Goal: Task Accomplishment & Management: Use online tool/utility

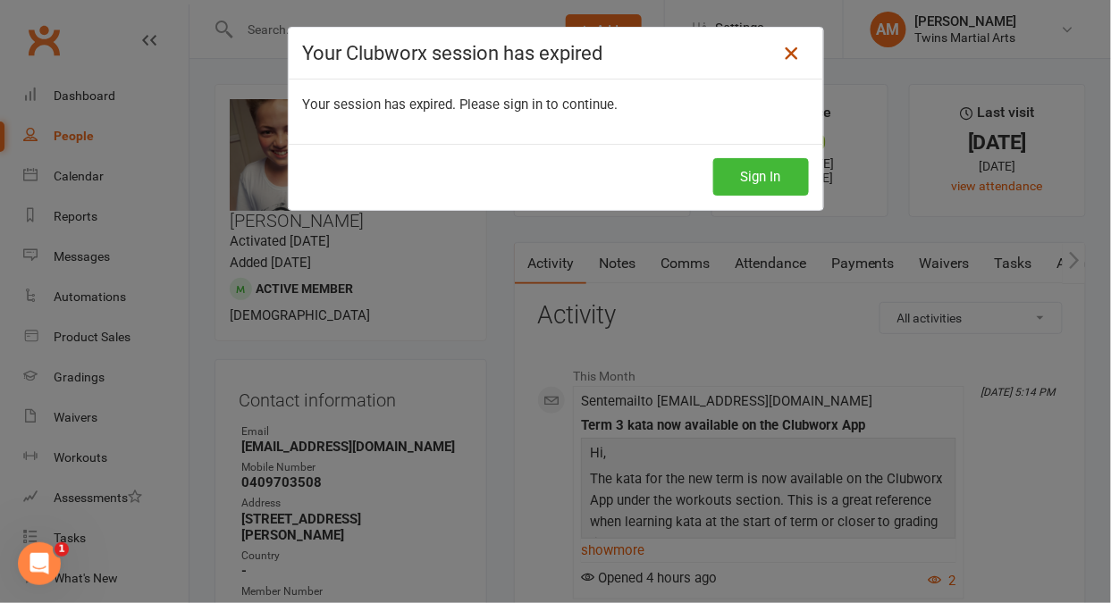
click at [785, 58] on icon at bounding box center [790, 53] width 21 height 21
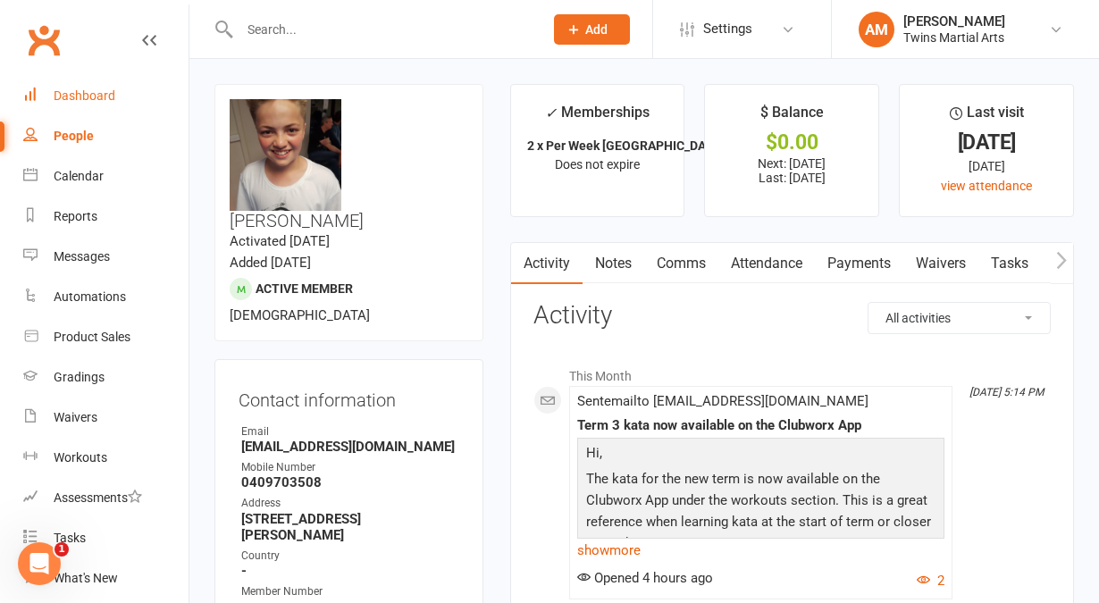
click at [80, 90] on div "Dashboard" at bounding box center [85, 95] width 62 height 14
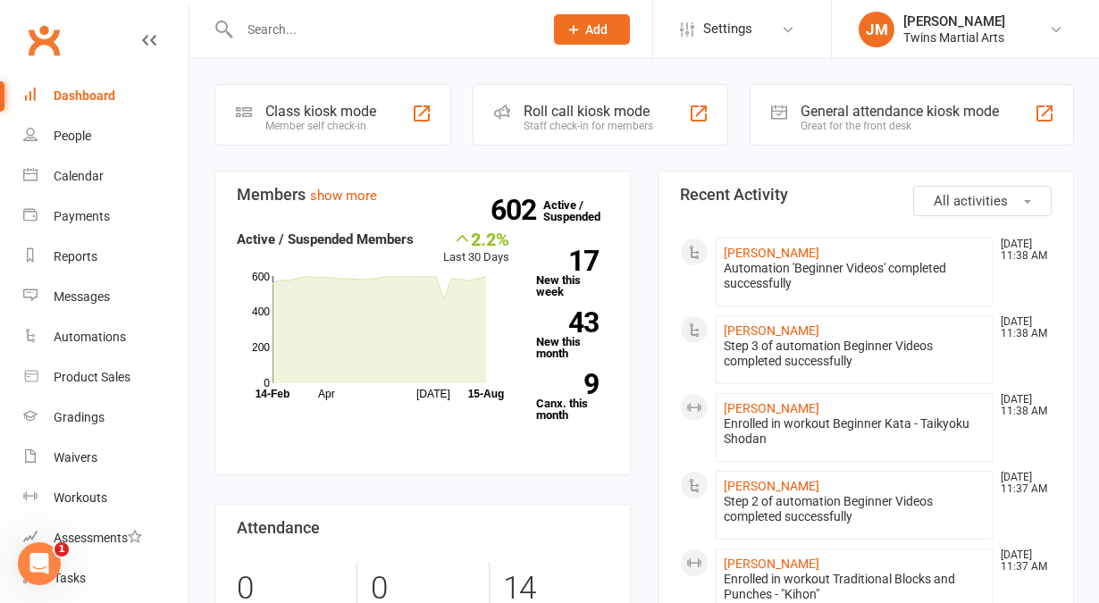
click at [652, 103] on div "Roll call kiosk mode" at bounding box center [589, 111] width 130 height 17
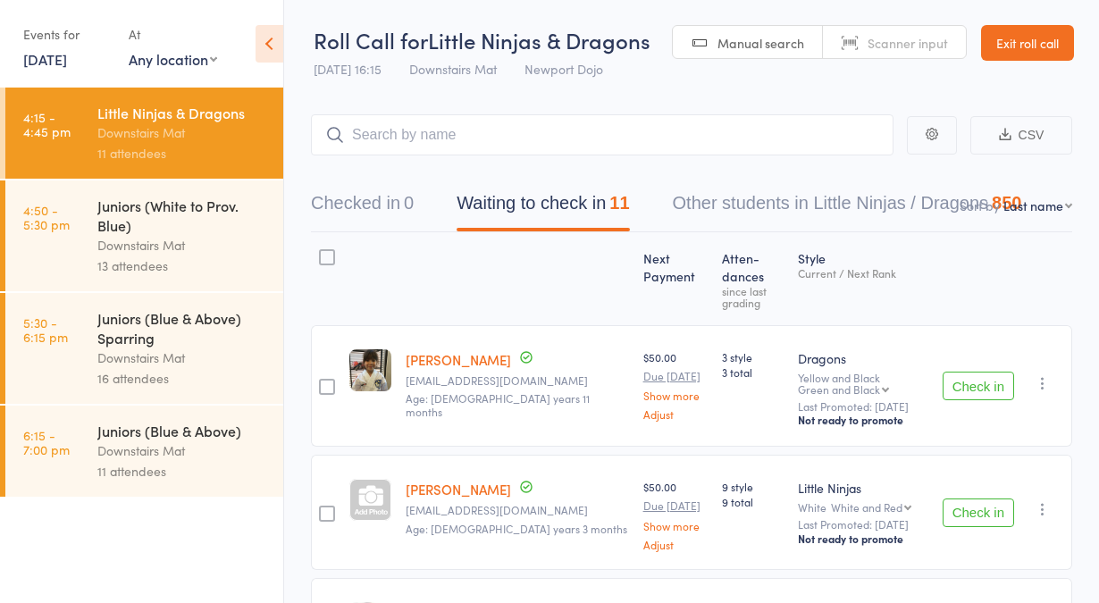
click at [261, 276] on div "13 attendees" at bounding box center [182, 266] width 171 height 21
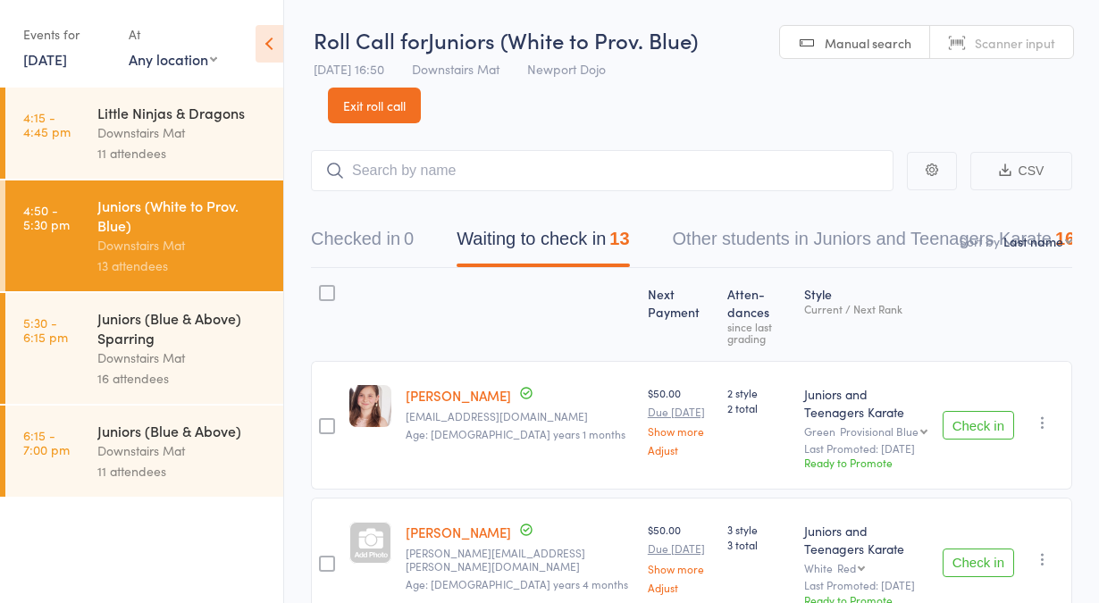
click at [67, 59] on link "15 Aug, 2025" at bounding box center [45, 59] width 44 height 20
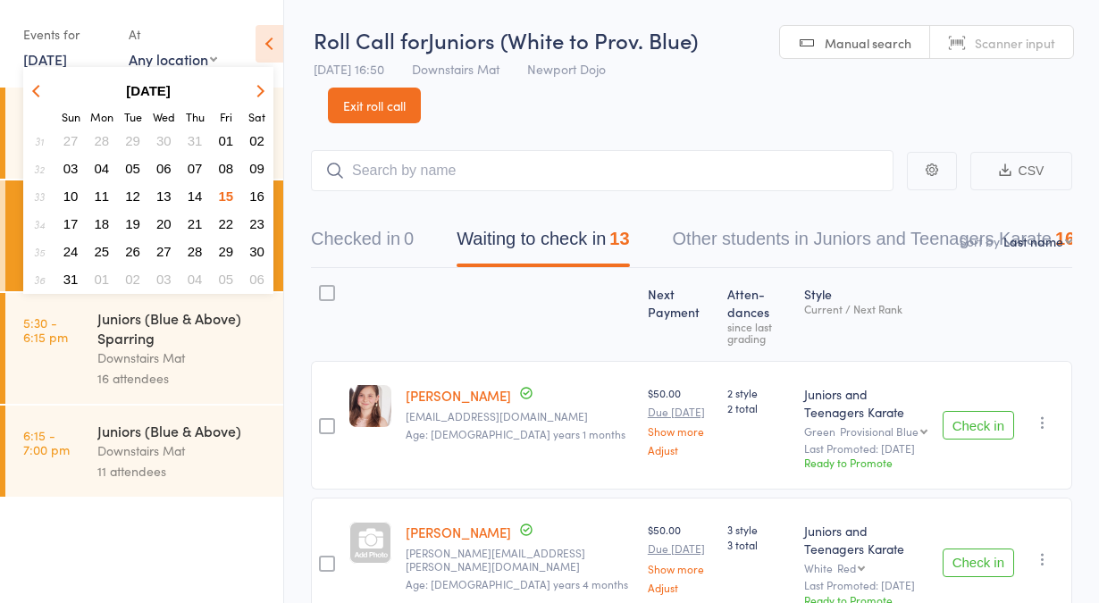
click at [71, 216] on span "17" at bounding box center [70, 223] width 15 height 15
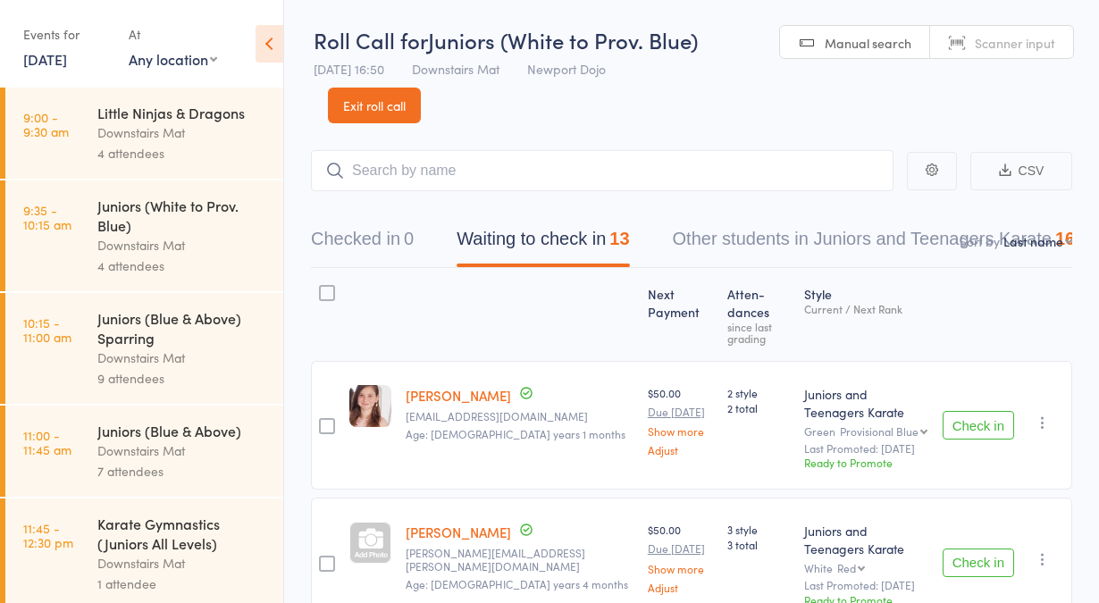
click at [61, 66] on link "17 Aug, 2025" at bounding box center [45, 59] width 44 height 20
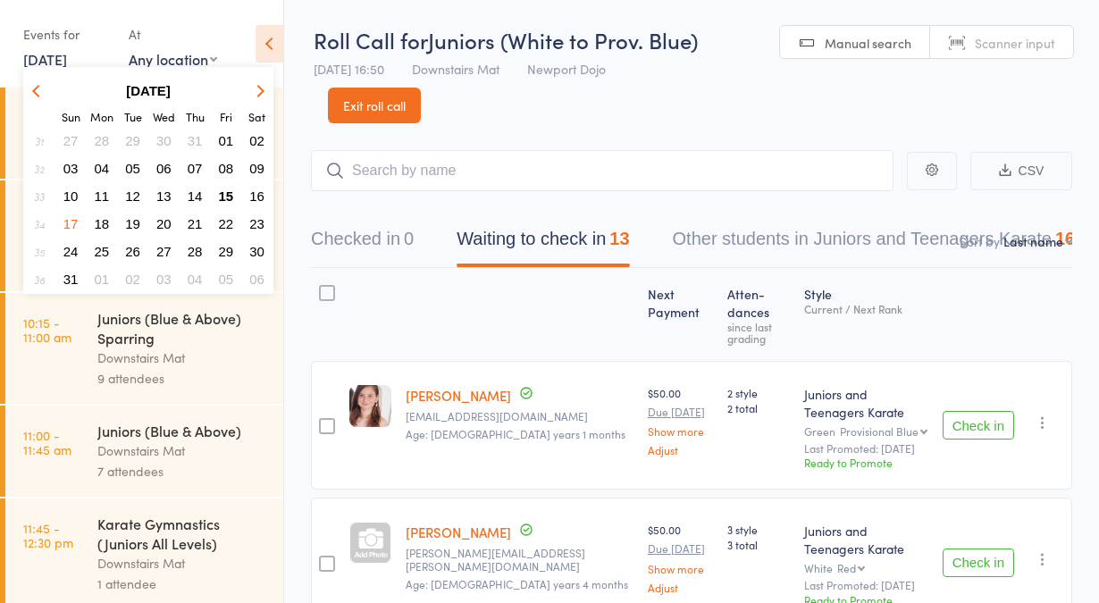
click at [71, 193] on span "10" at bounding box center [70, 196] width 15 height 15
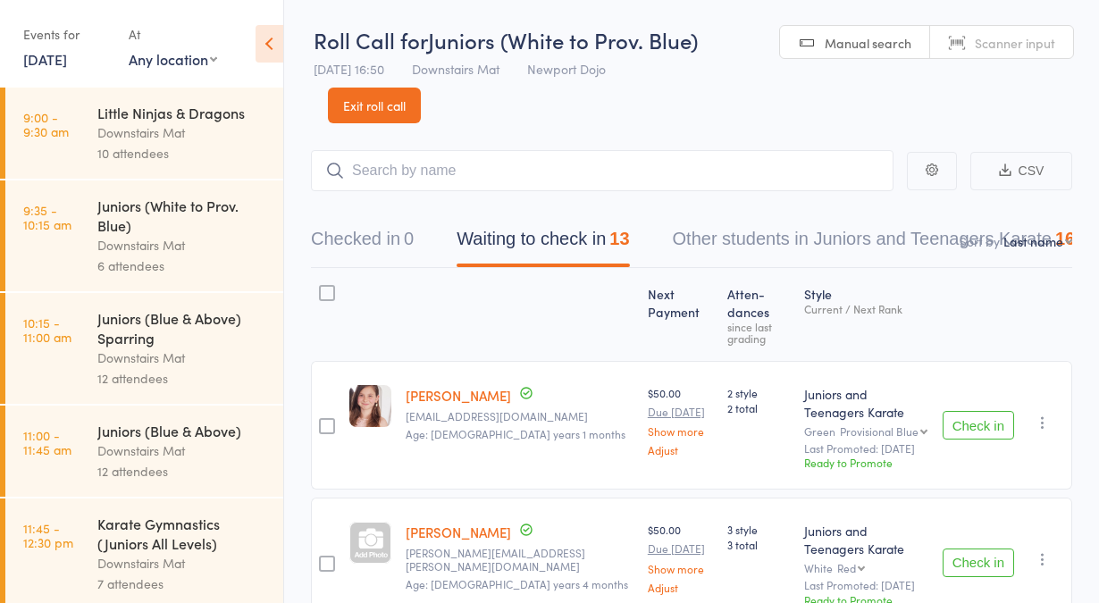
scroll to position [13, 0]
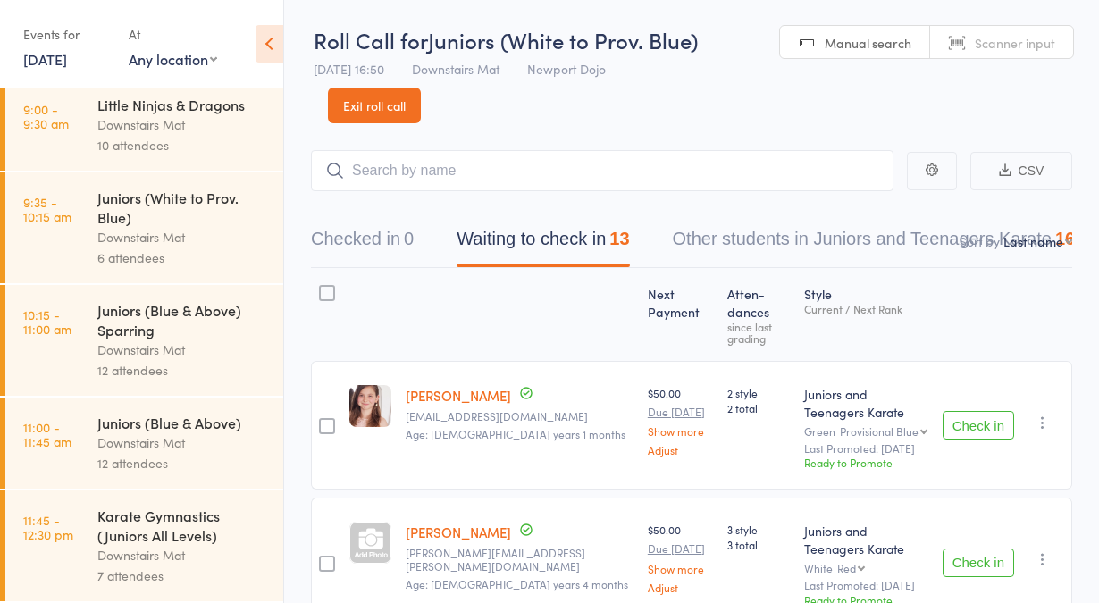
click at [63, 64] on link "10 Aug, 2025" at bounding box center [45, 59] width 44 height 20
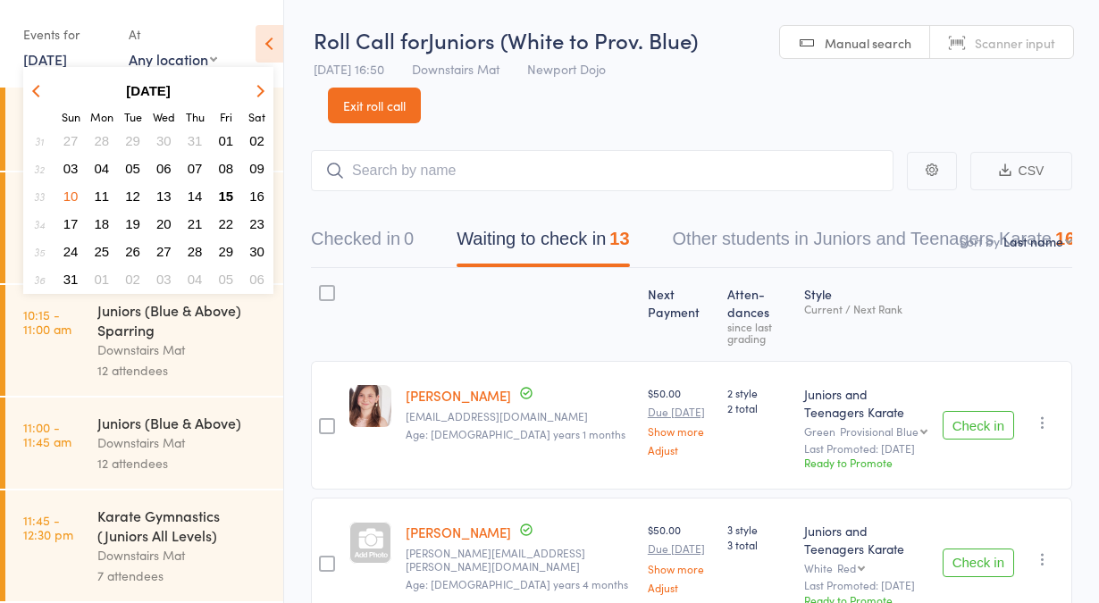
click at [72, 167] on span "03" at bounding box center [70, 168] width 15 height 15
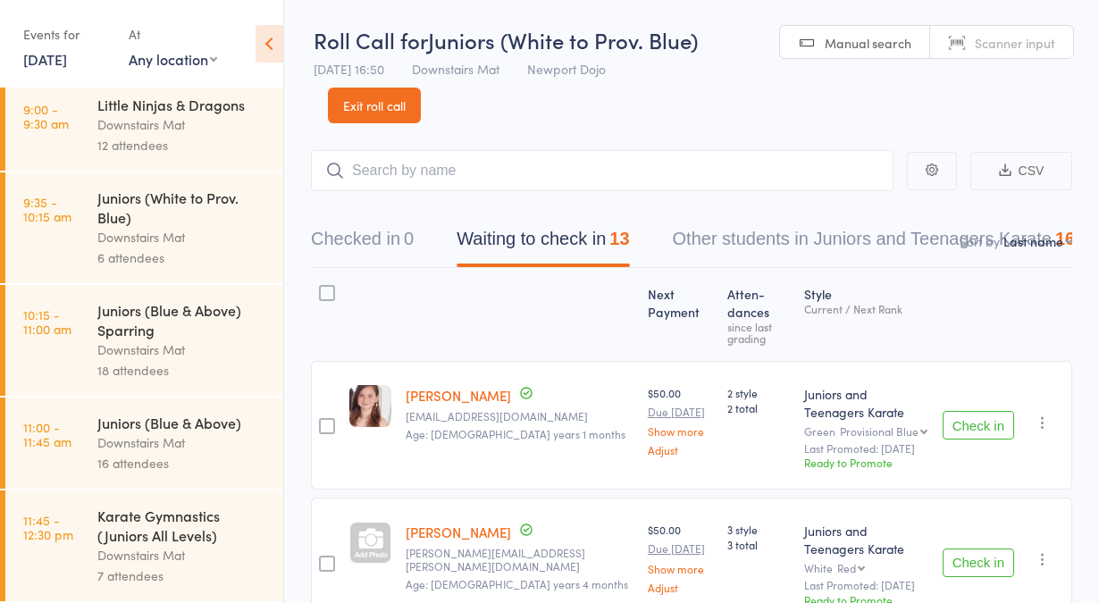
scroll to position [12, 0]
click at [63, 63] on link "3 Aug, 2025" at bounding box center [45, 59] width 44 height 20
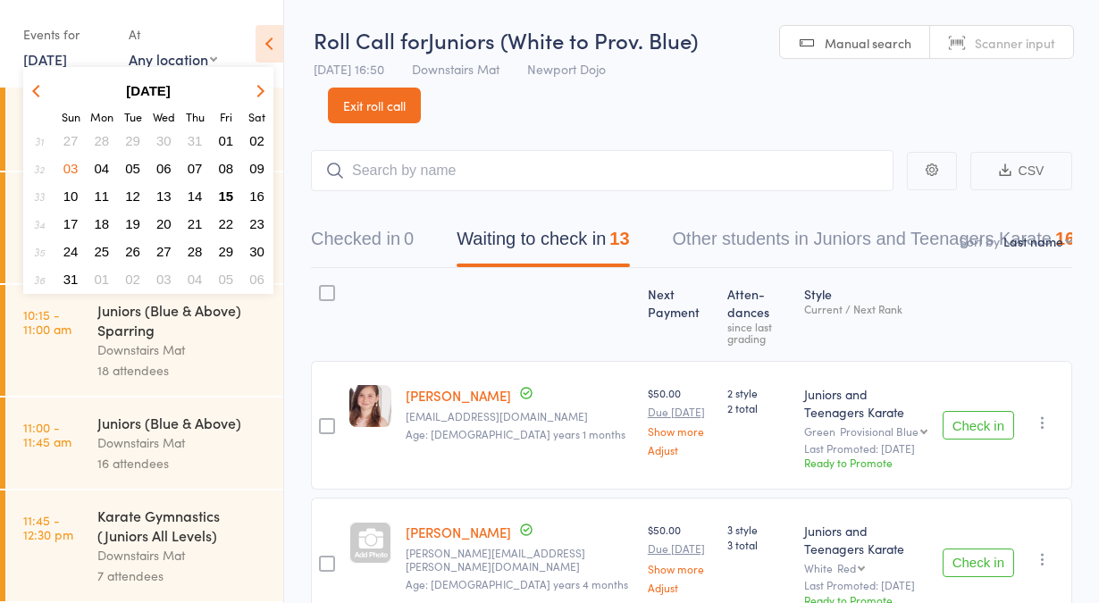
click at [71, 193] on span "10" at bounding box center [70, 196] width 15 height 15
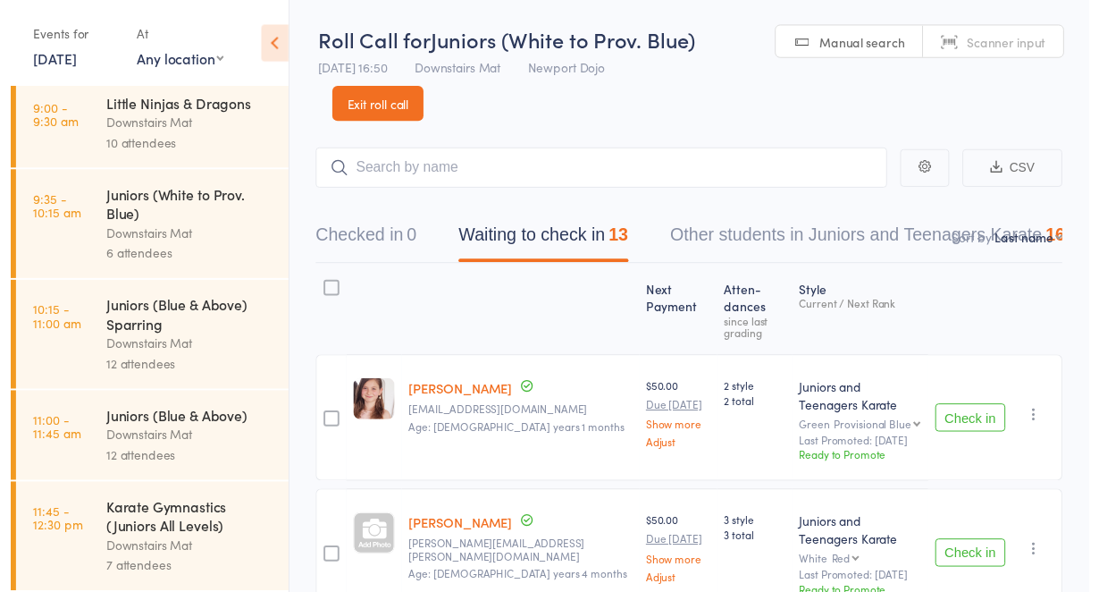
scroll to position [13, 0]
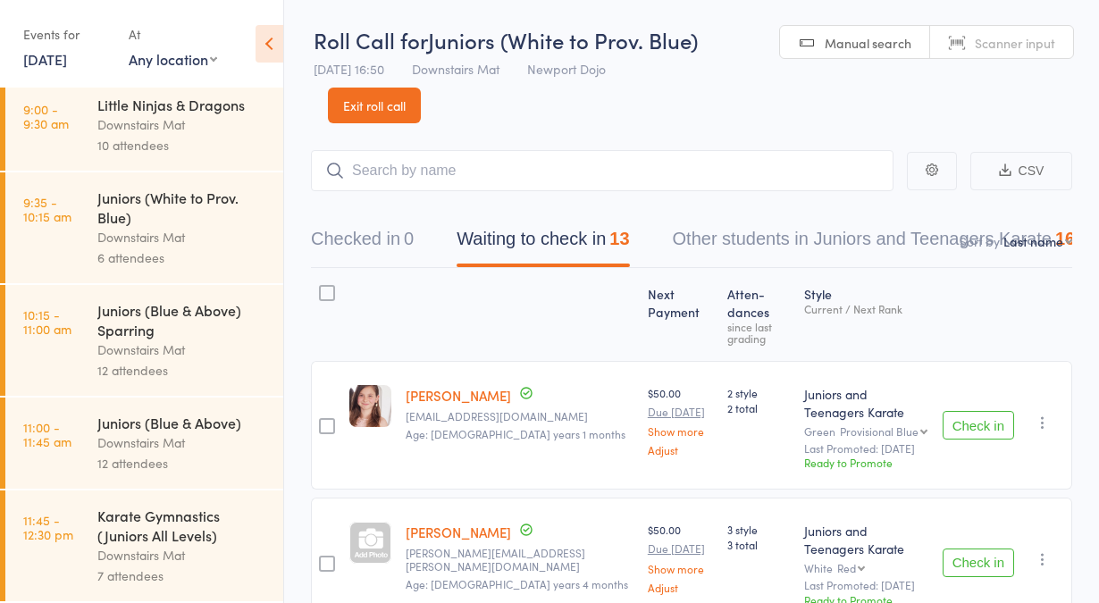
click at [47, 66] on link "10 Aug, 2025" at bounding box center [45, 59] width 44 height 20
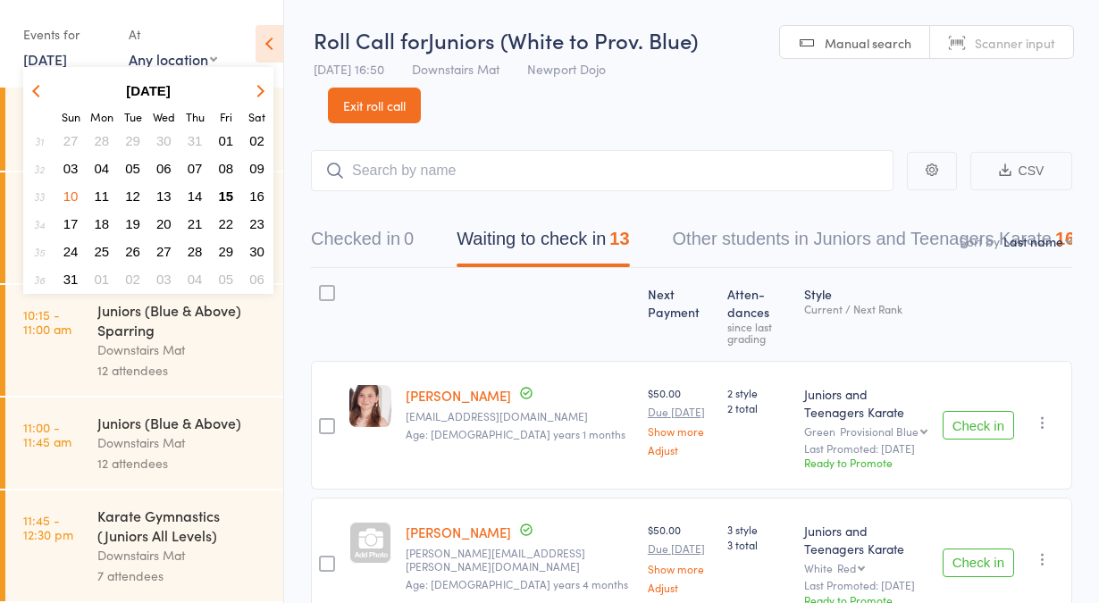
click at [72, 175] on button "03" at bounding box center [71, 168] width 28 height 24
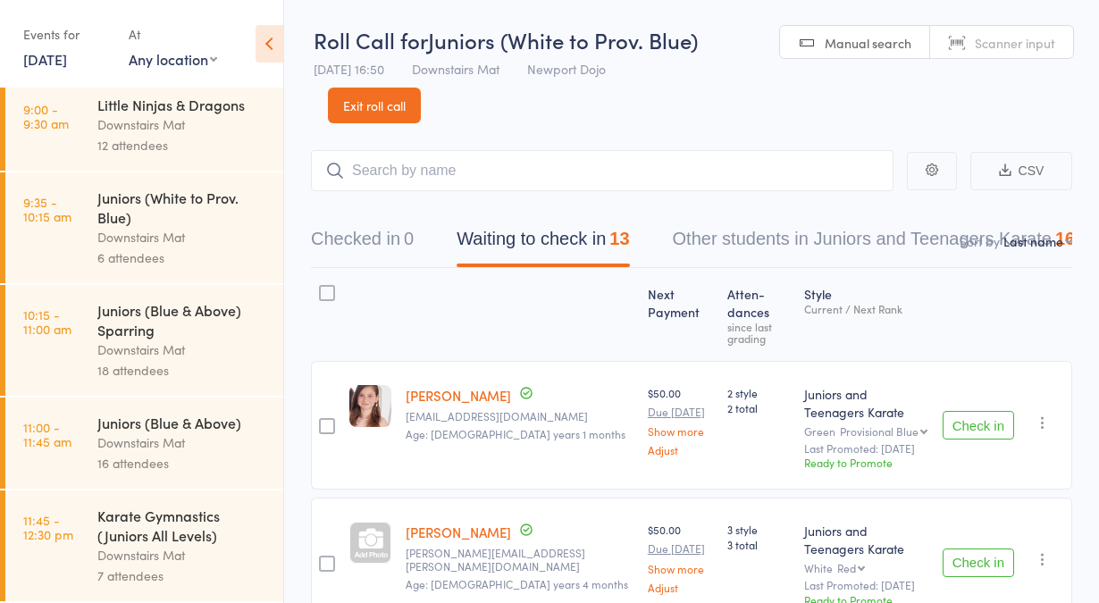
click at [94, 522] on link "11:45 - 12:30 pm Karate Gymnastics (Juniors All Levels) Downstairs Mat 7 attend…" at bounding box center [144, 546] width 278 height 111
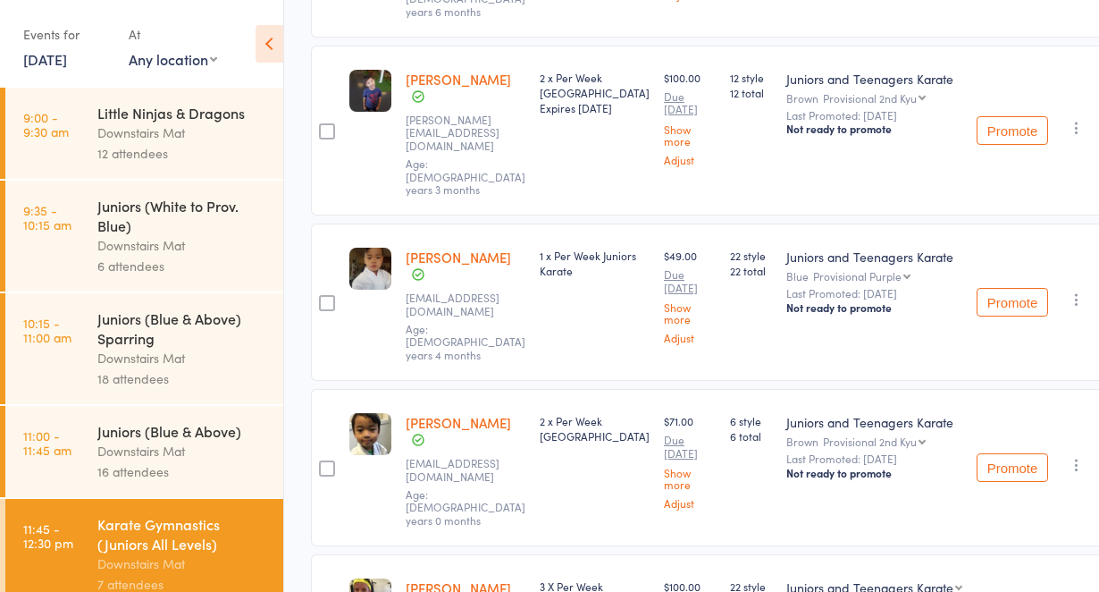
scroll to position [494, 0]
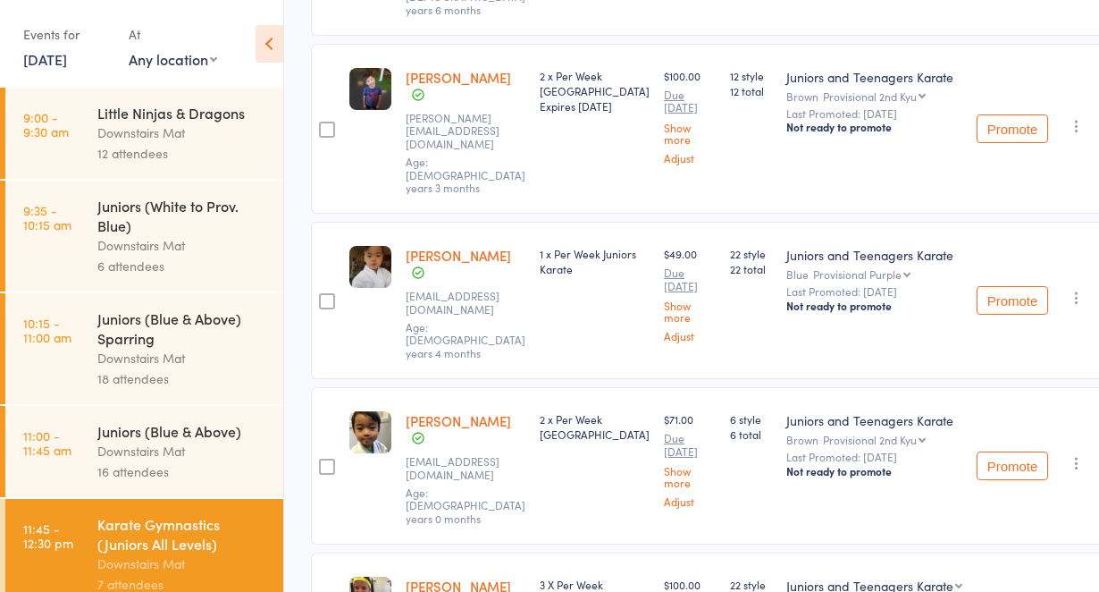
click at [54, 60] on link "3 Aug, 2025" at bounding box center [45, 59] width 44 height 20
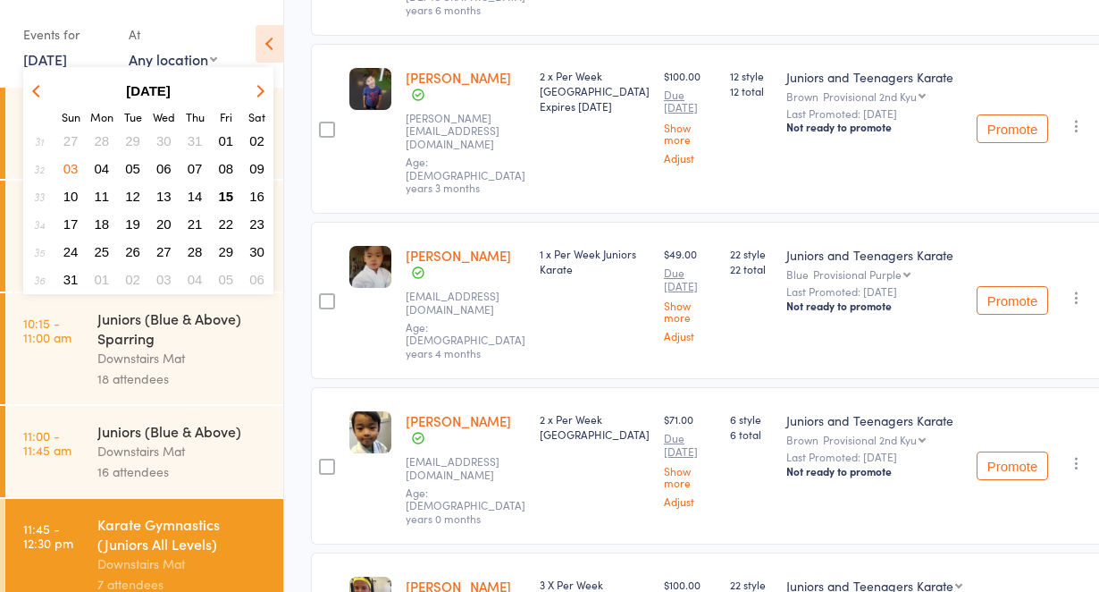
click at [73, 247] on span "24" at bounding box center [70, 251] width 15 height 15
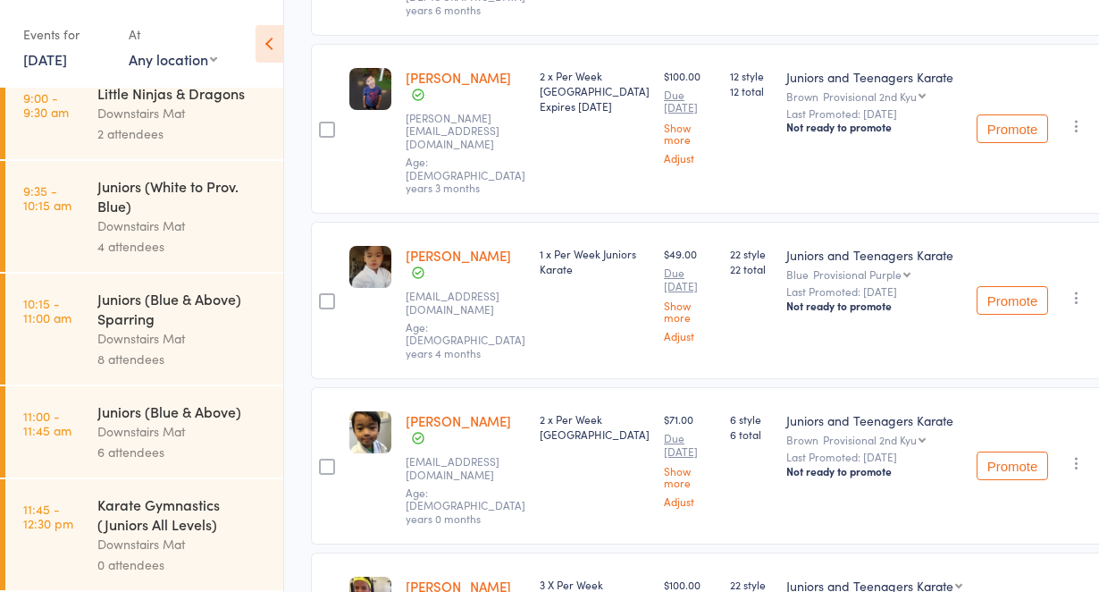
scroll to position [0, 0]
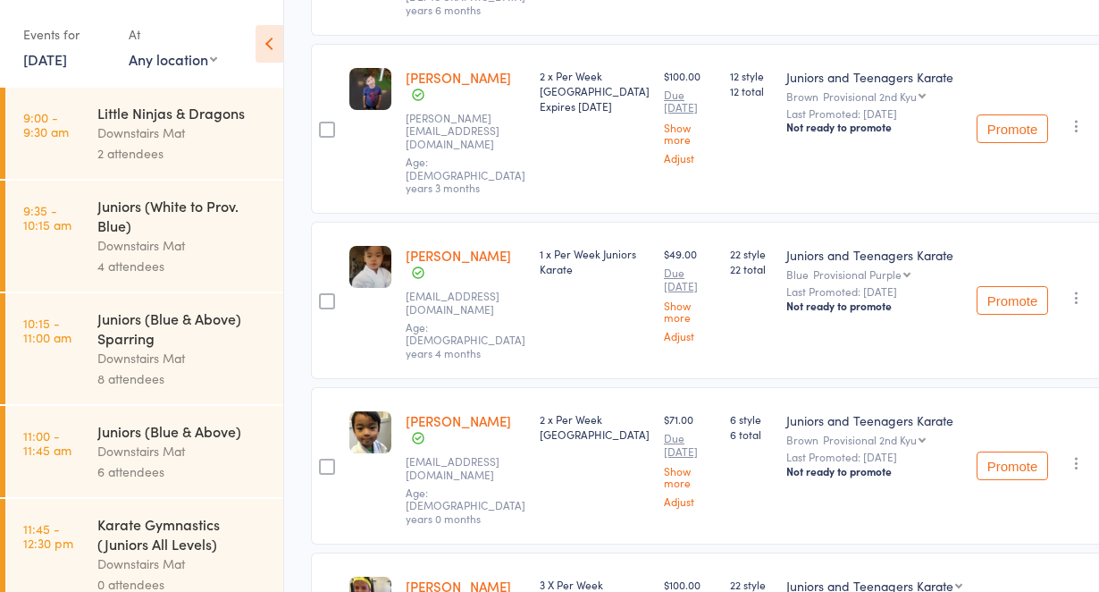
click at [66, 64] on link "24 Aug, 2025" at bounding box center [45, 59] width 44 height 20
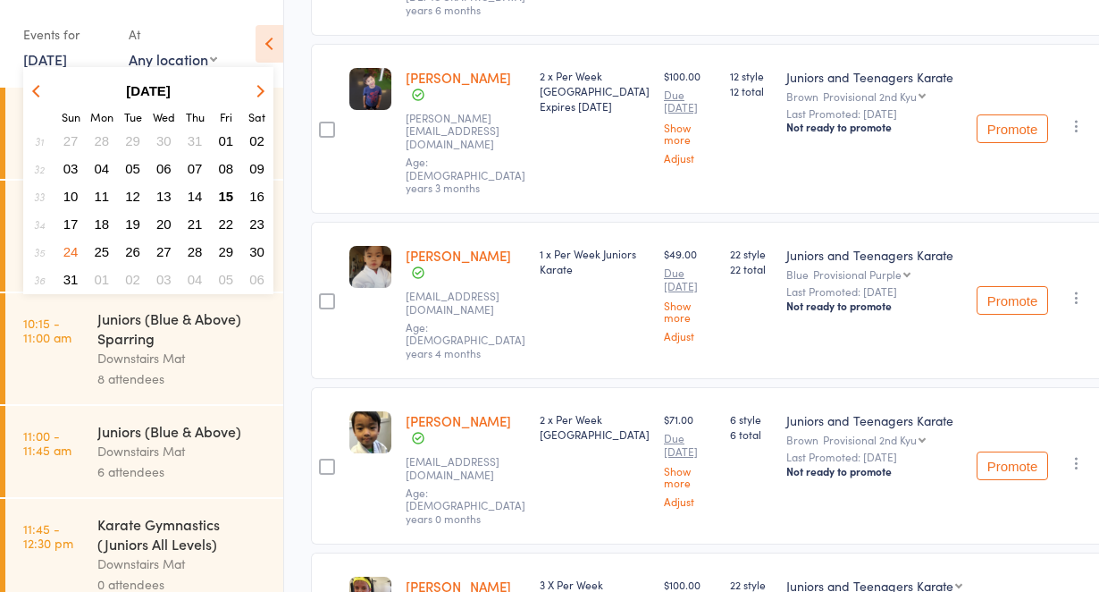
click at [128, 194] on span "12" at bounding box center [132, 196] width 15 height 15
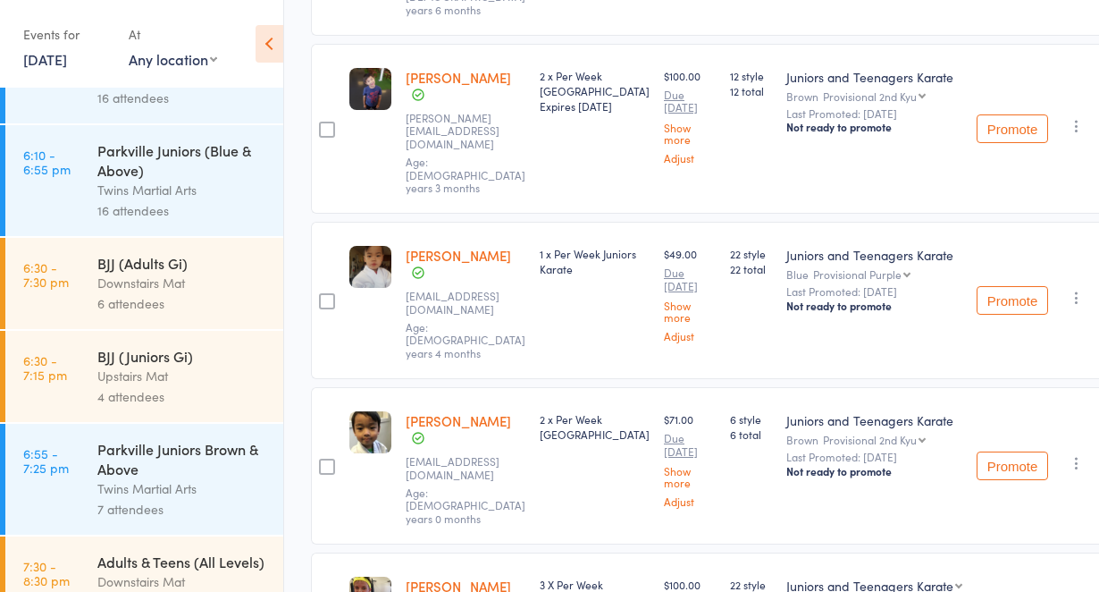
scroll to position [992, 0]
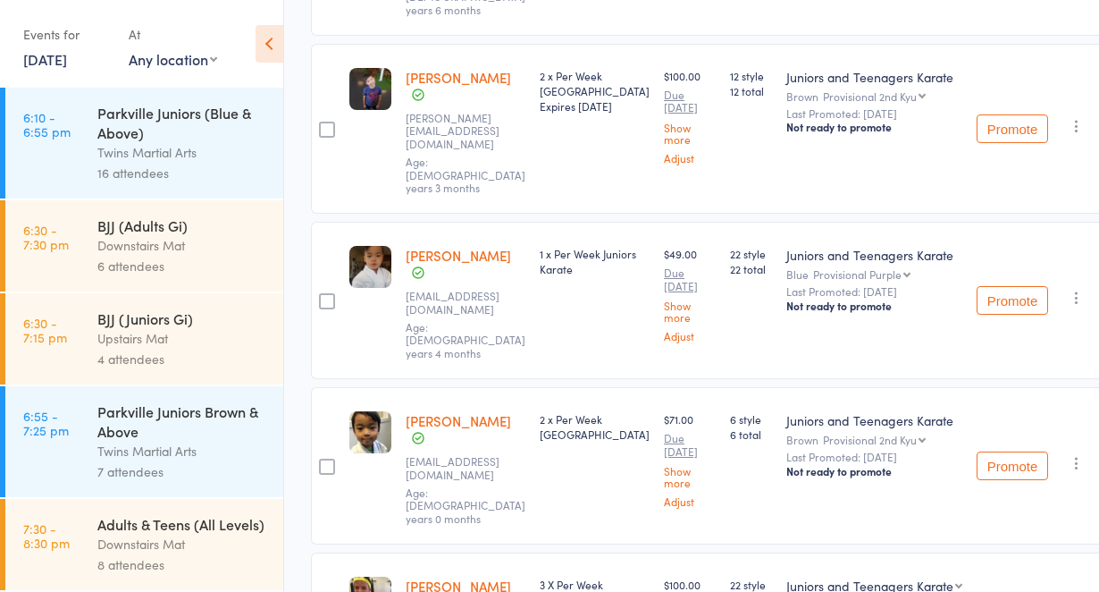
click at [57, 59] on link "12 Aug, 2025" at bounding box center [45, 59] width 44 height 20
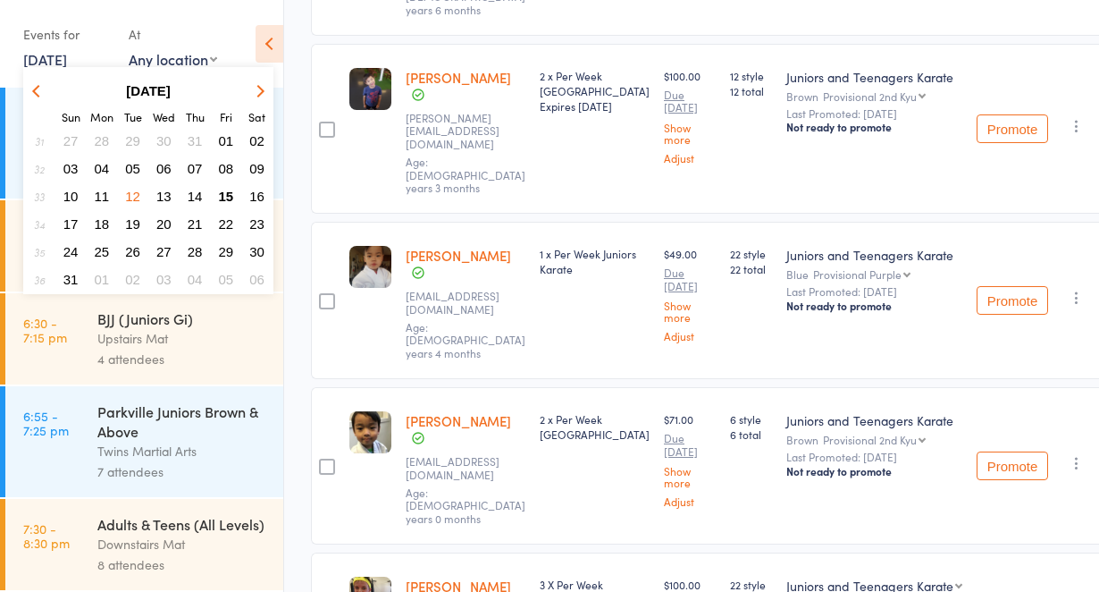
click at [182, 193] on button "14" at bounding box center [195, 196] width 28 height 24
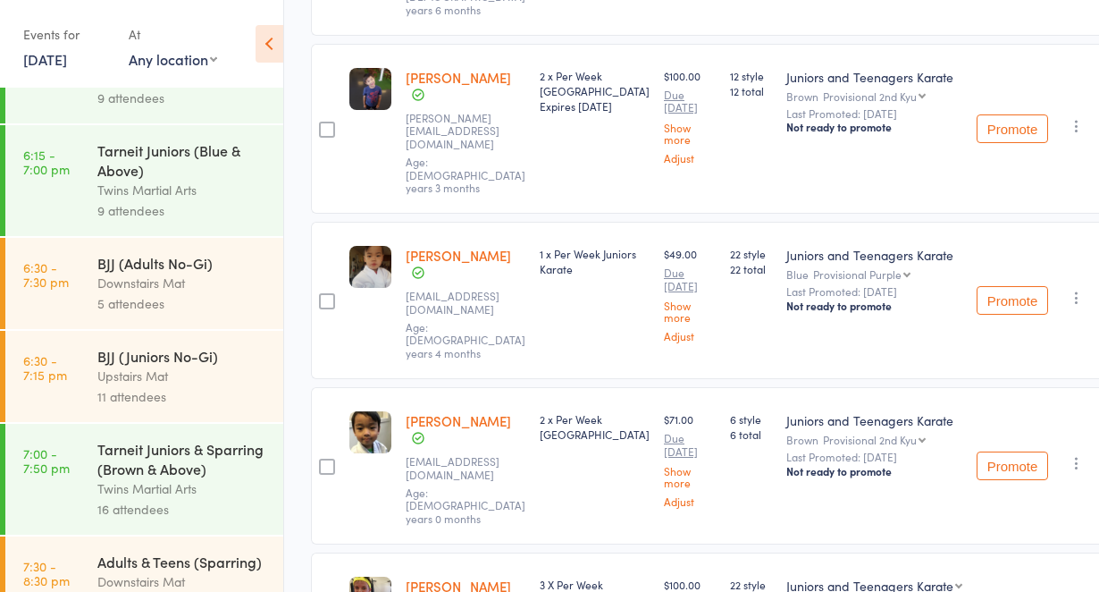
scroll to position [1199, 0]
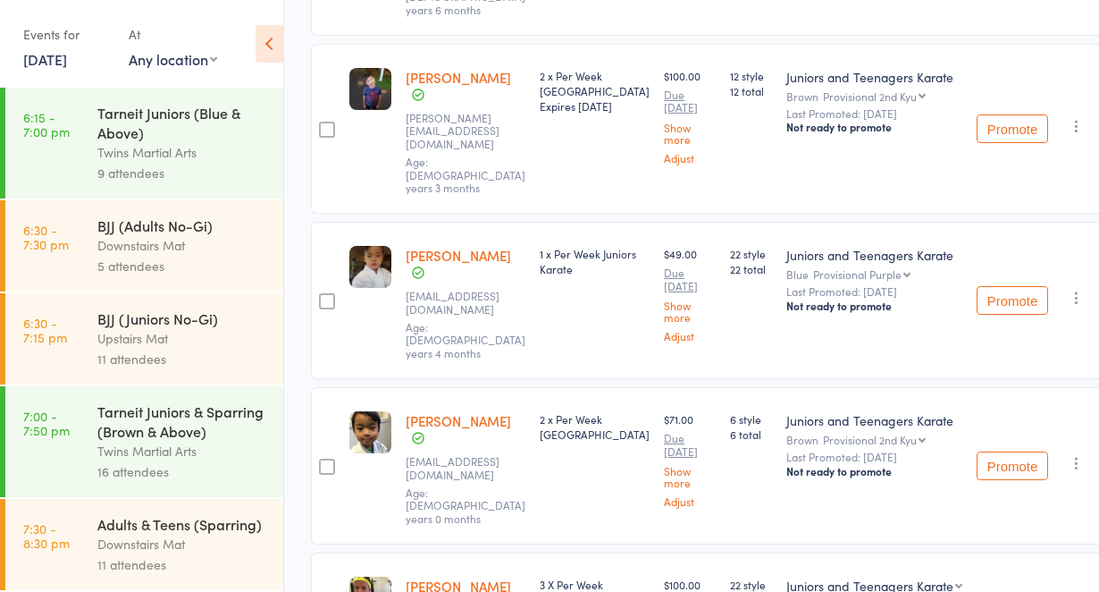
click at [67, 58] on link "14 Aug, 2025" at bounding box center [45, 59] width 44 height 20
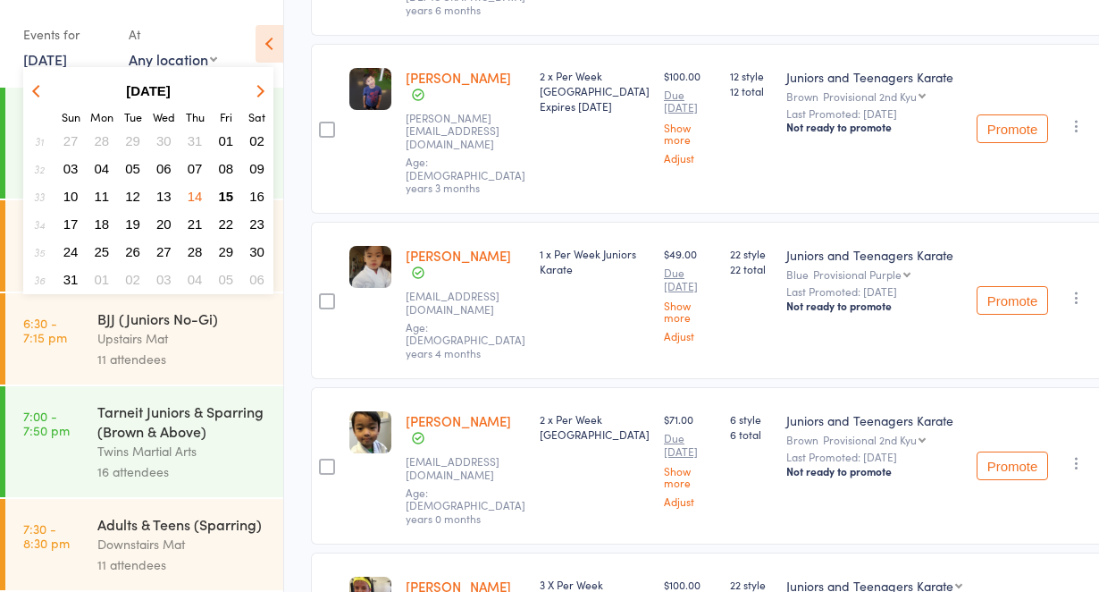
click at [160, 195] on span "13" at bounding box center [163, 196] width 15 height 15
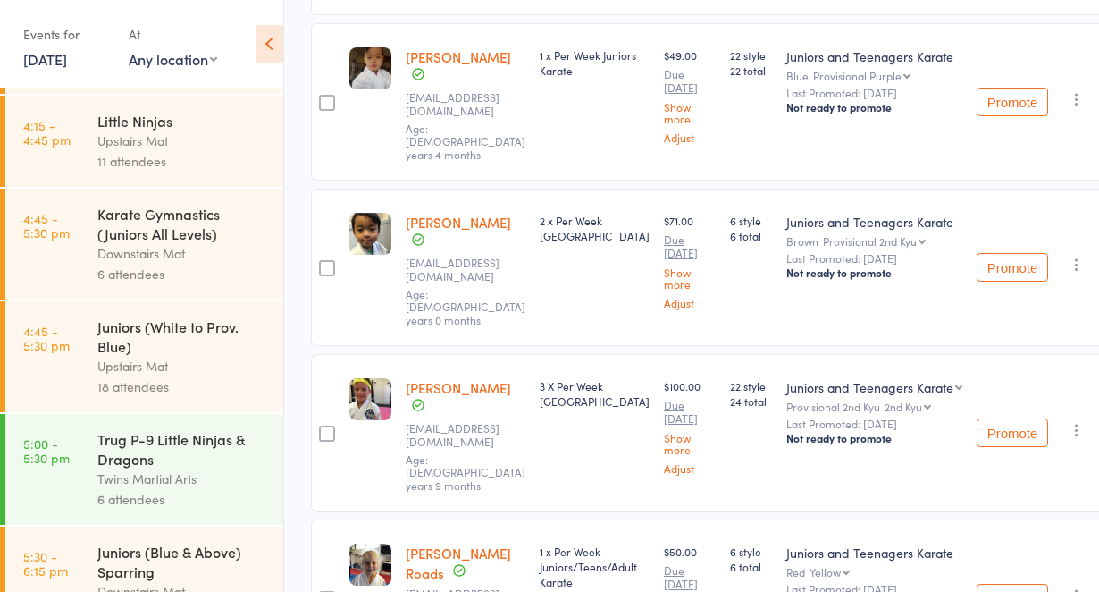
scroll to position [174, 0]
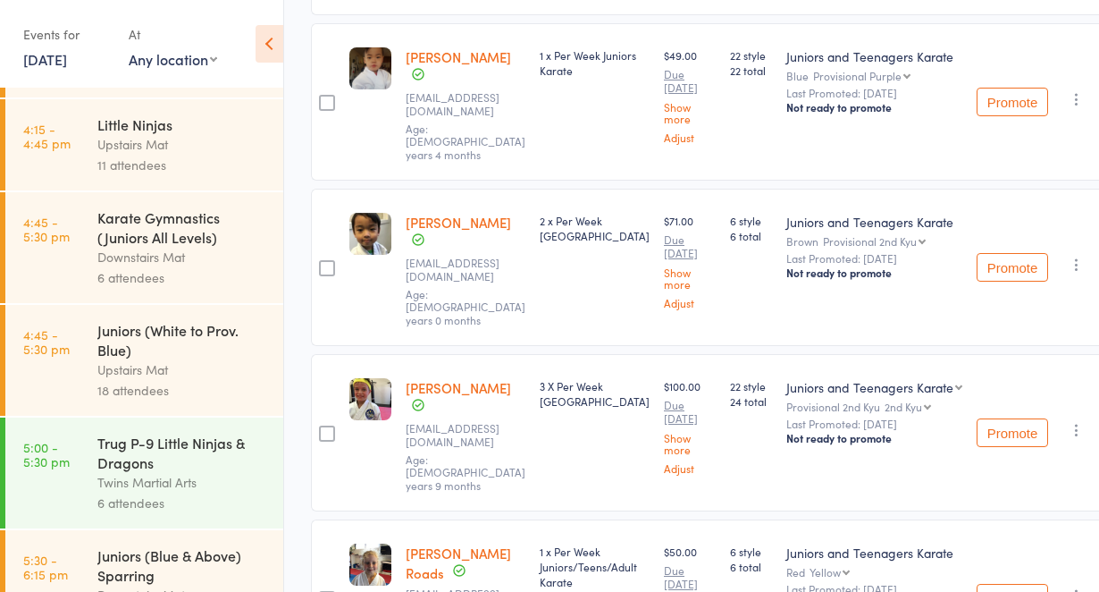
click at [165, 241] on div "Karate Gymnastics (Juniors All Levels)" at bounding box center [182, 226] width 171 height 39
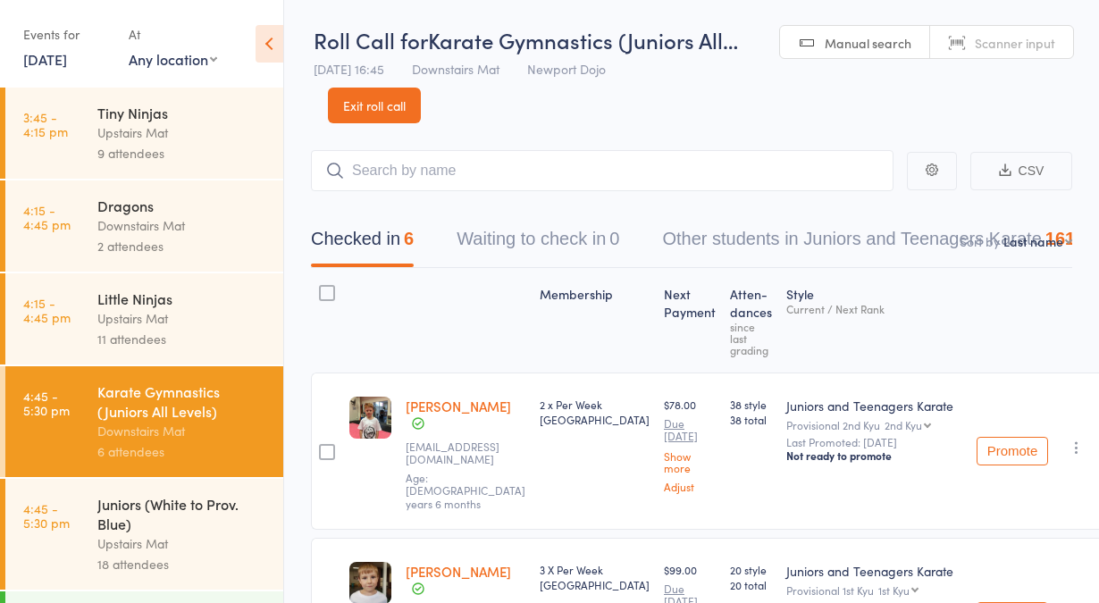
click at [398, 113] on link "Exit roll call" at bounding box center [374, 106] width 93 height 36
